Goal: Download file/media

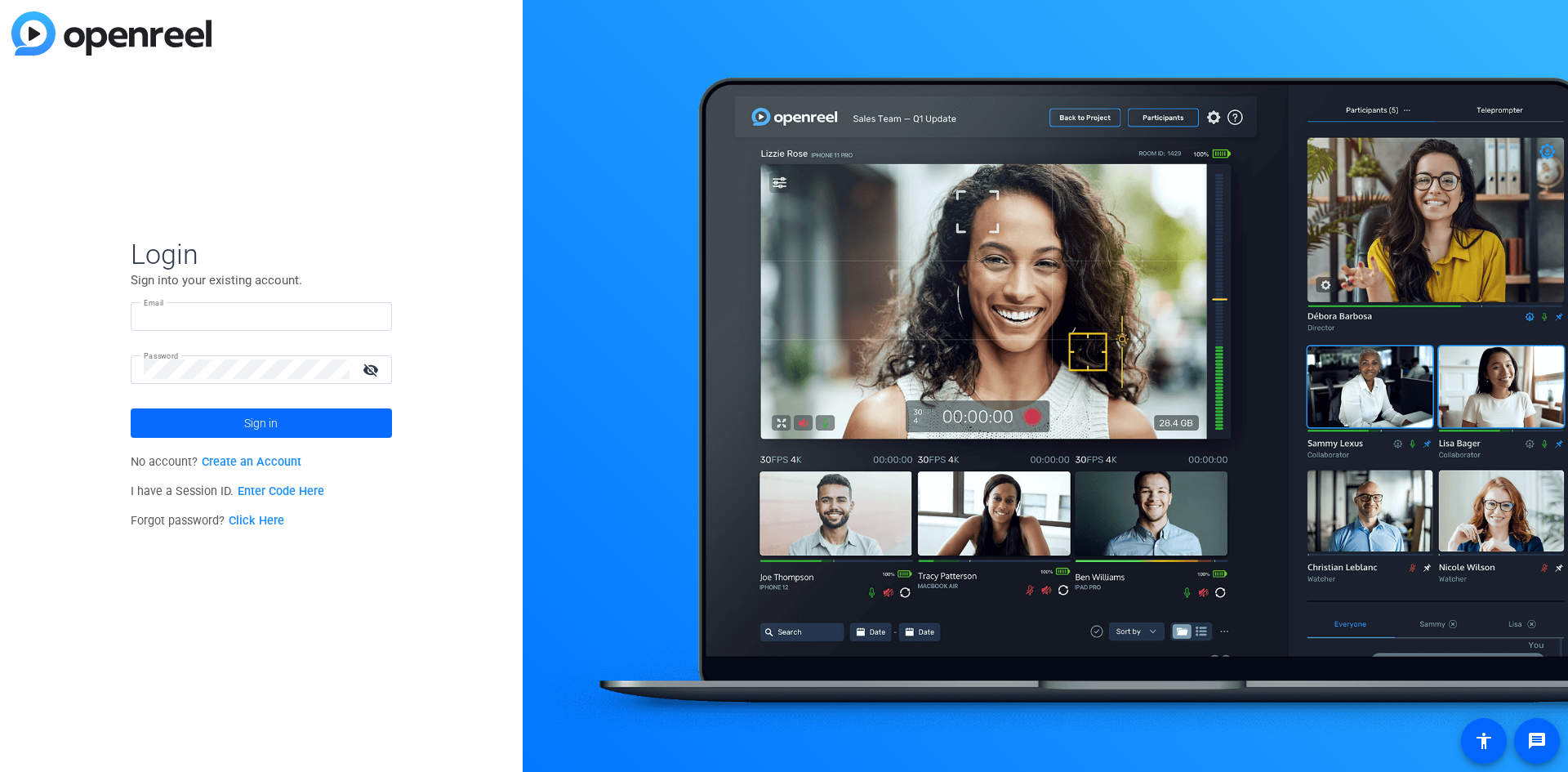
type input "[EMAIL_ADDRESS][PERSON_NAME][DOMAIN_NAME]"
click at [189, 422] on span at bounding box center [261, 423] width 261 height 39
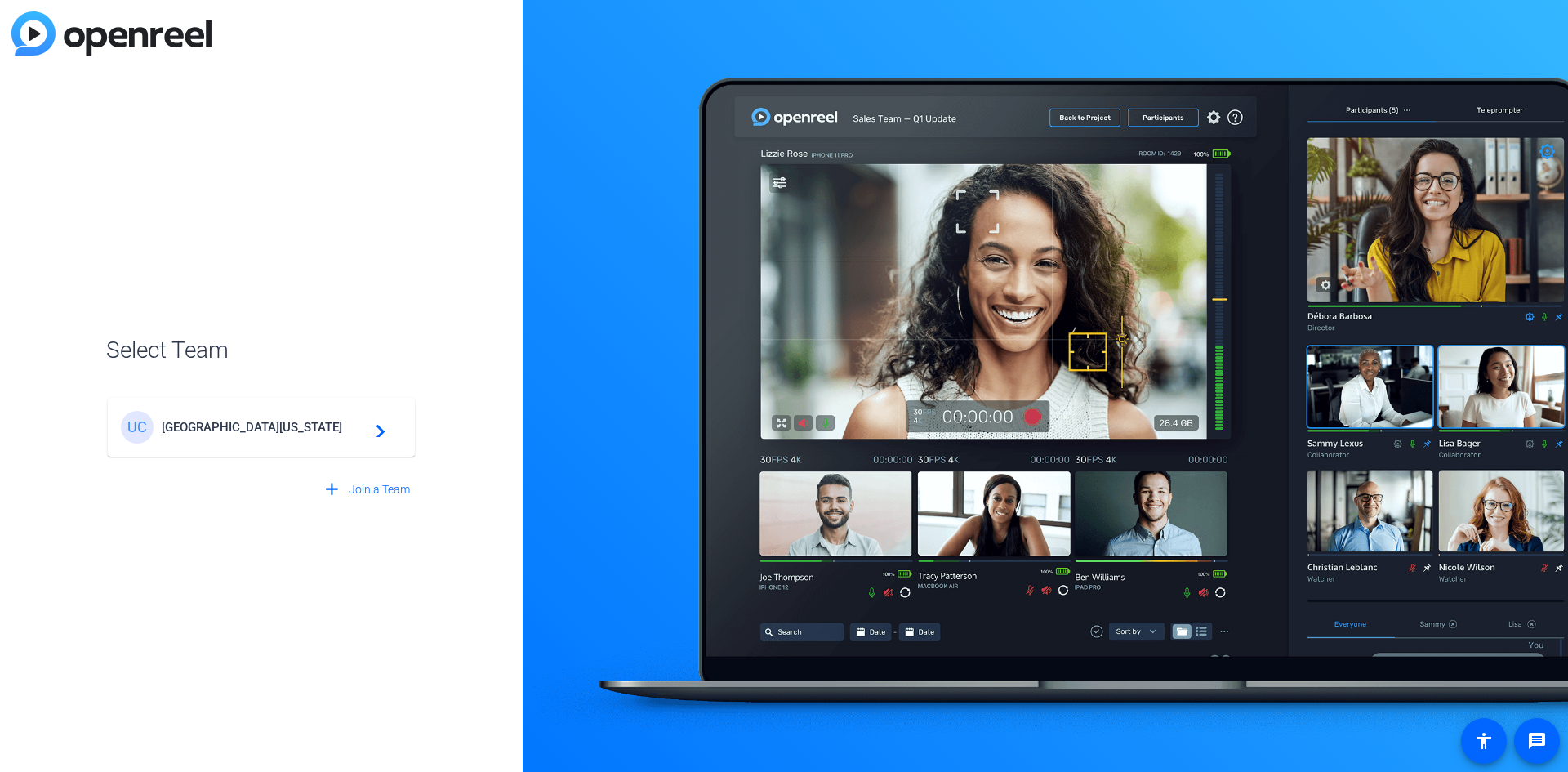
click at [372, 414] on div "[GEOGRAPHIC_DATA][US_STATE] Global Campus navigate_next" at bounding box center [261, 427] width 281 height 33
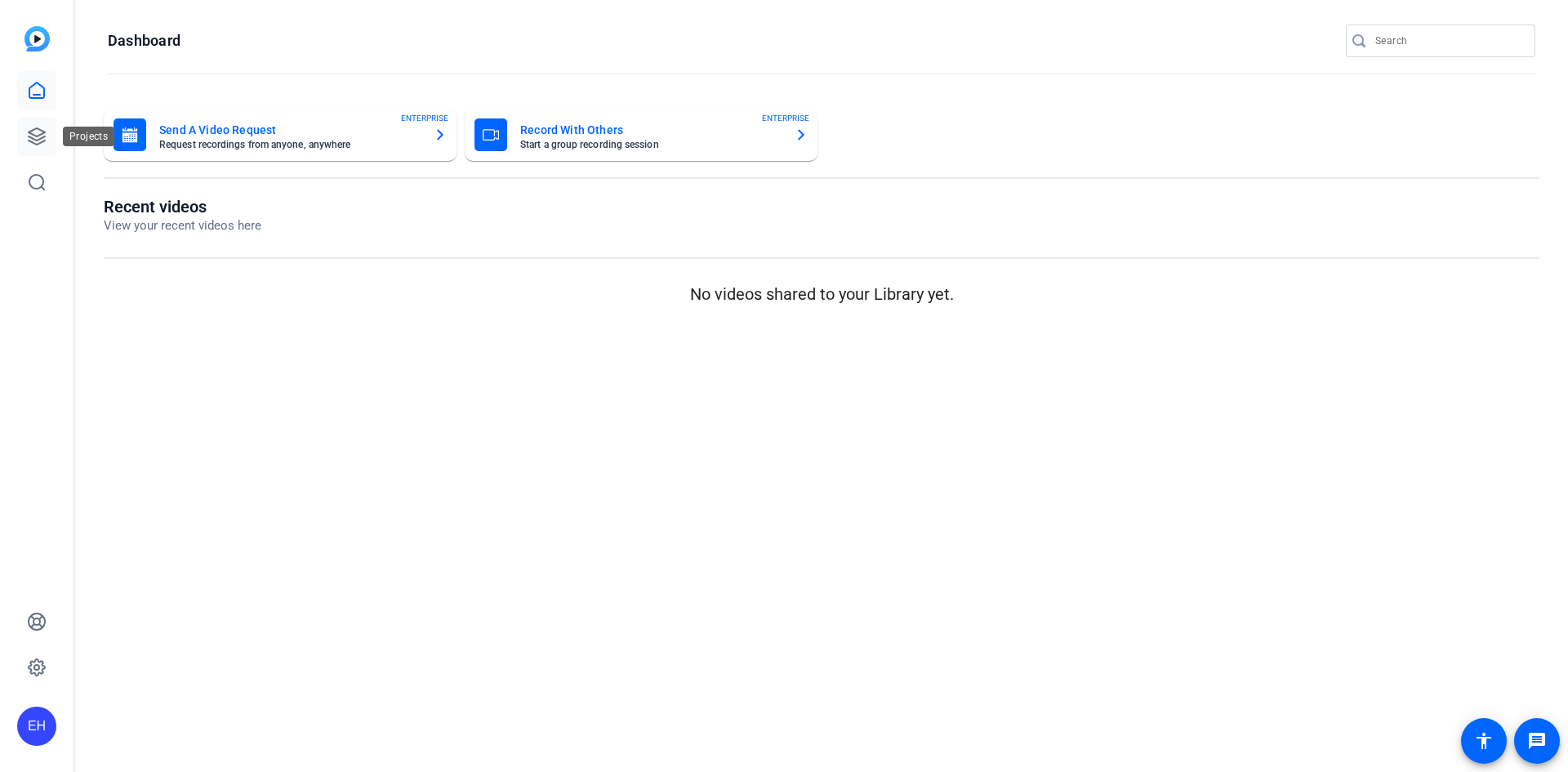
click at [41, 129] on icon at bounding box center [36, 136] width 19 height 19
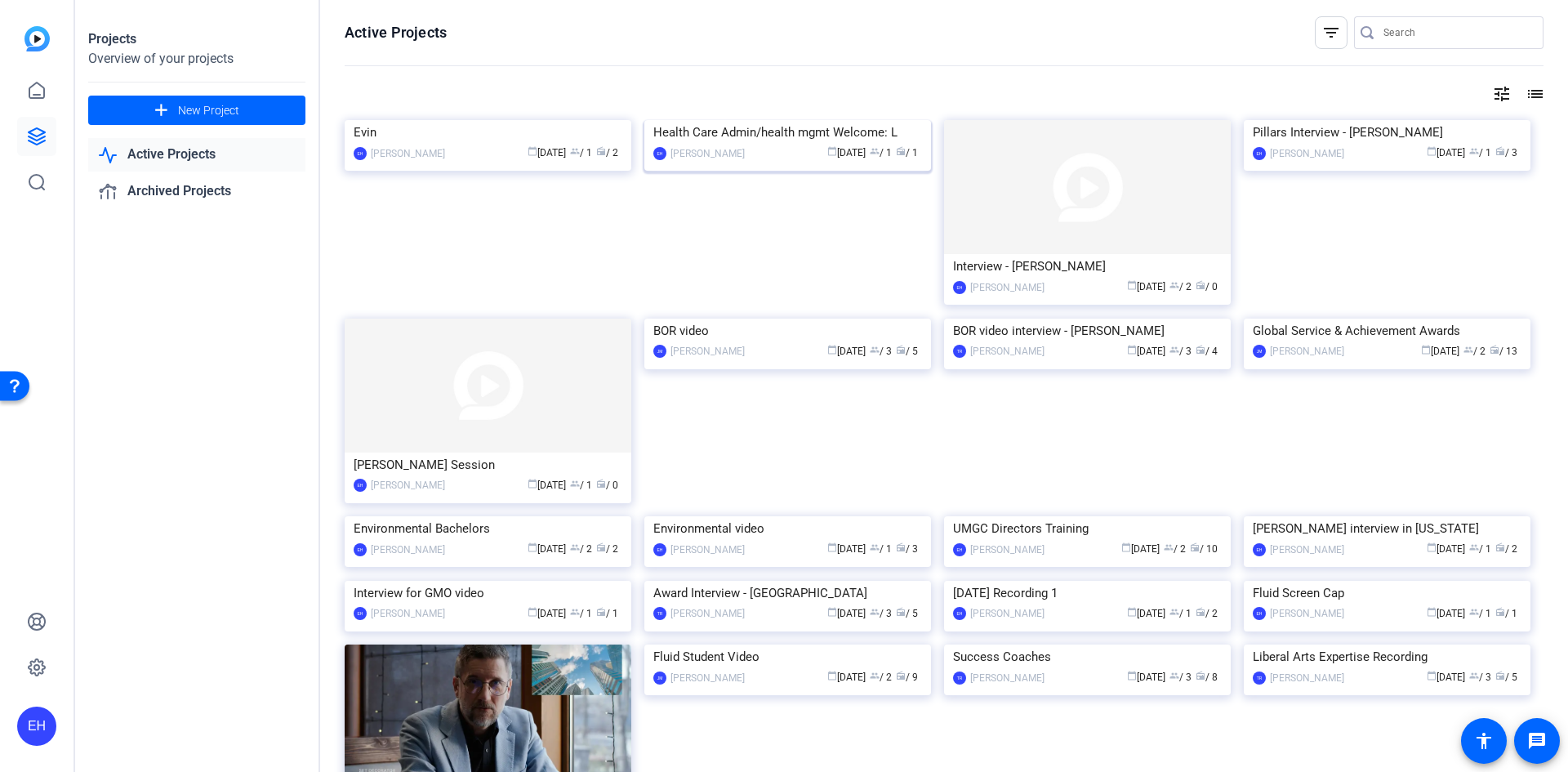
click at [713, 120] on img at bounding box center [787, 120] width 287 height 0
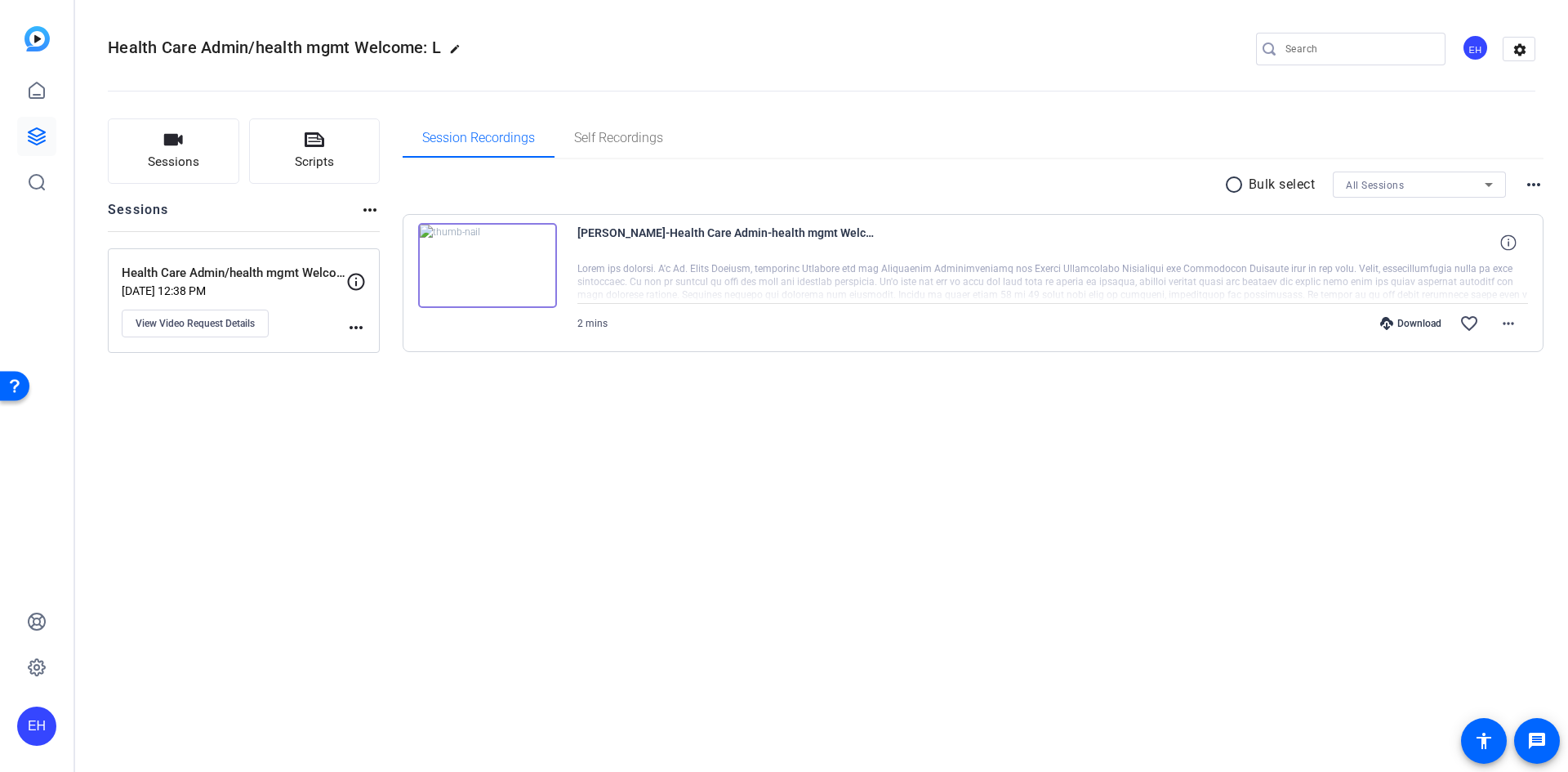
click at [497, 279] on img at bounding box center [488, 266] width 139 height 85
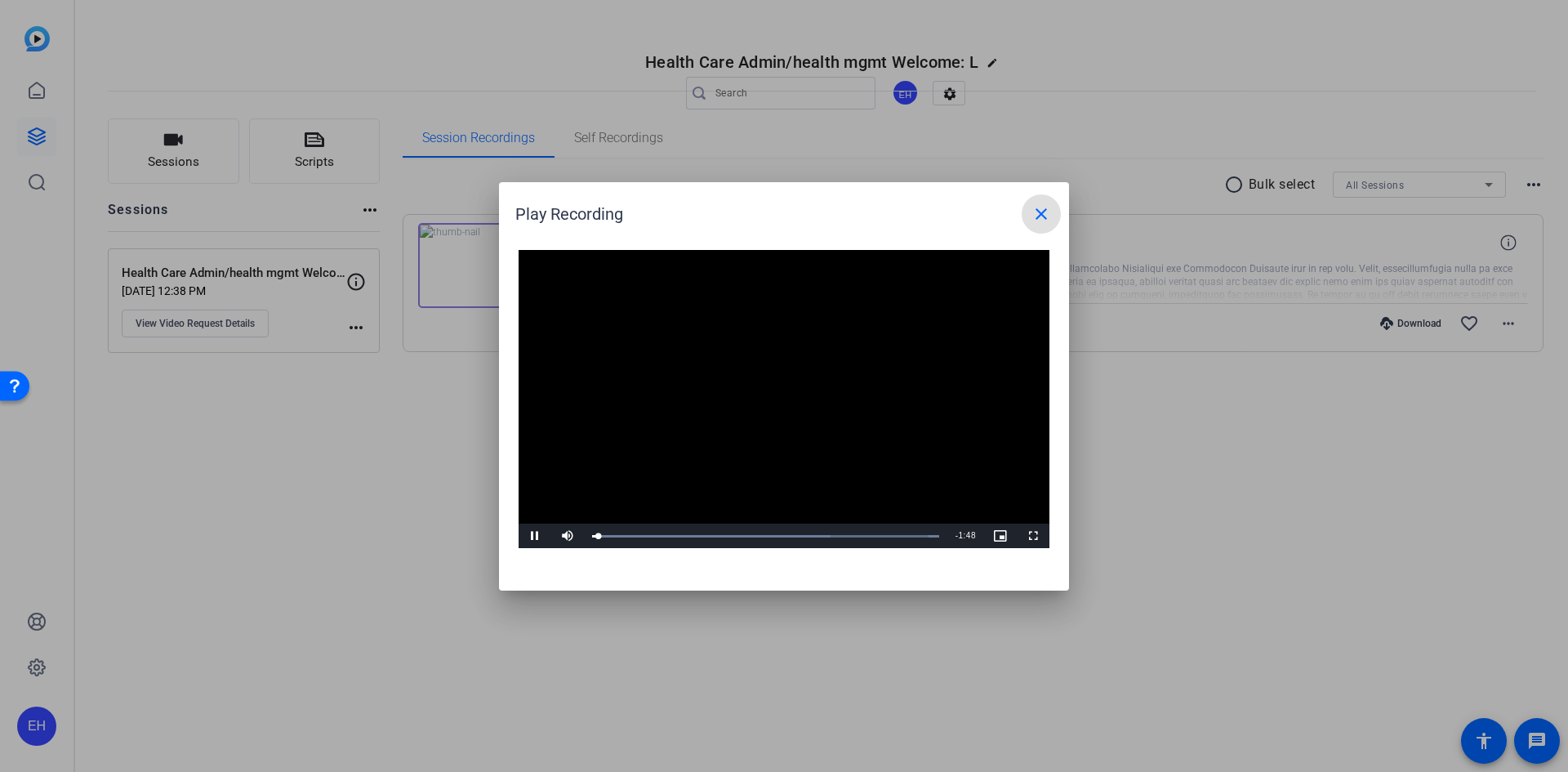
click at [816, 462] on video "Video Player" at bounding box center [784, 400] width 531 height 299
click at [651, 390] on video "Video Player" at bounding box center [784, 400] width 531 height 299
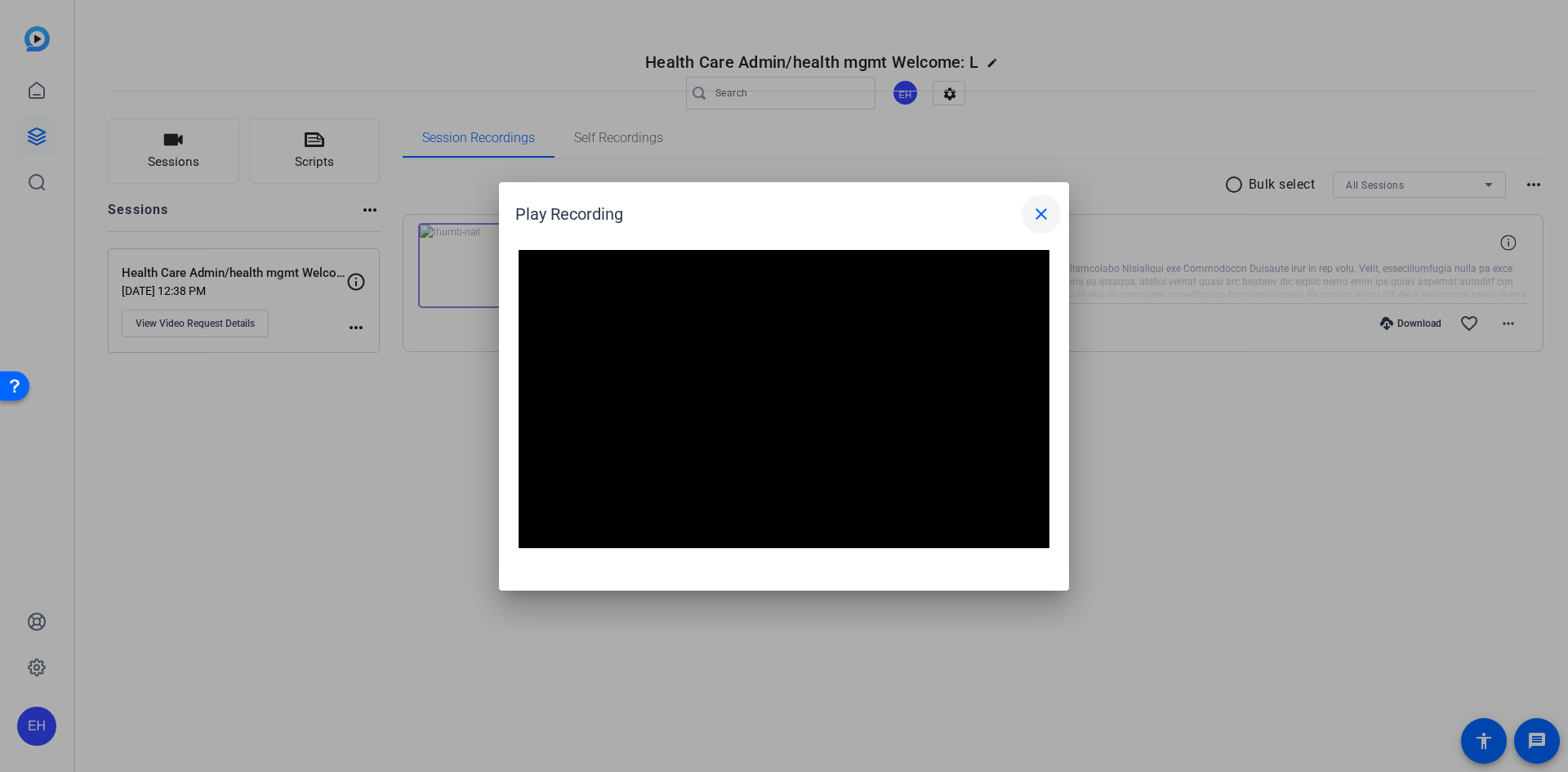
click at [1043, 216] on mat-icon "close" at bounding box center [1041, 214] width 19 height 19
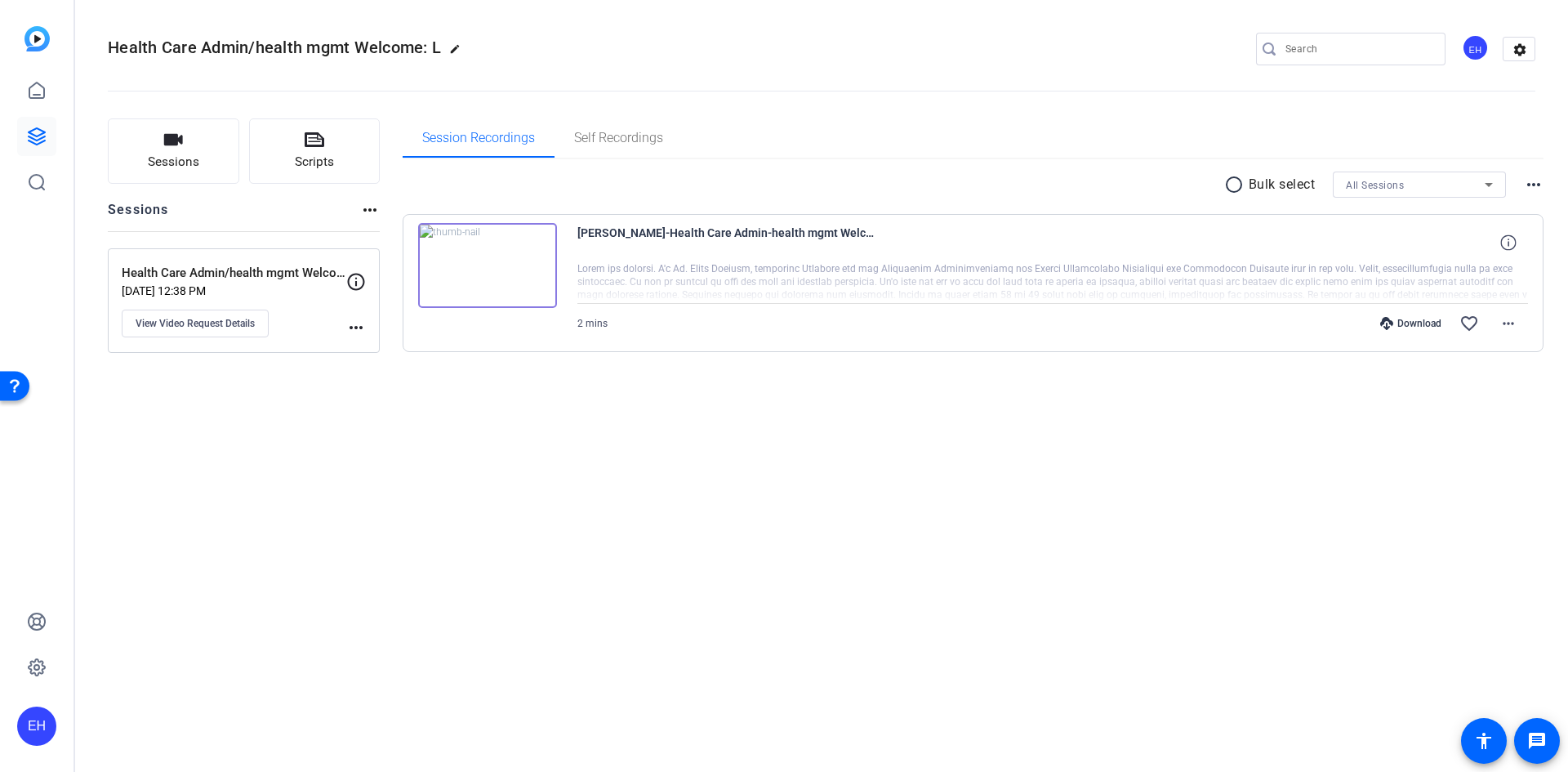
click at [634, 279] on div at bounding box center [1053, 282] width 952 height 41
click at [1420, 327] on div "Download" at bounding box center [1411, 323] width 78 height 13
click at [1500, 321] on mat-icon "more_horiz" at bounding box center [1508, 323] width 19 height 19
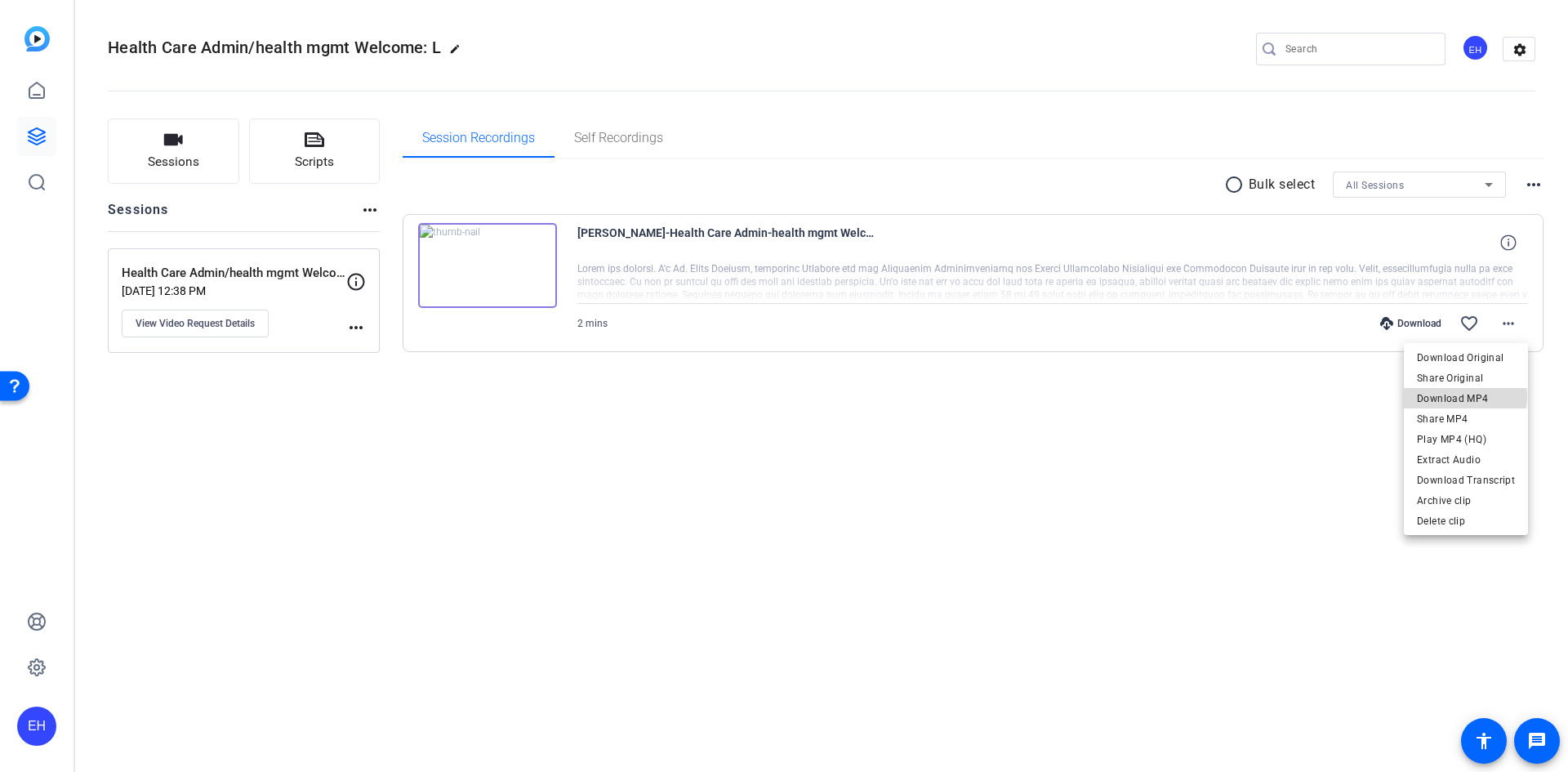
click at [1467, 396] on span "Download MP4" at bounding box center [1467, 398] width 98 height 19
